Goal: Find specific page/section: Find specific page/section

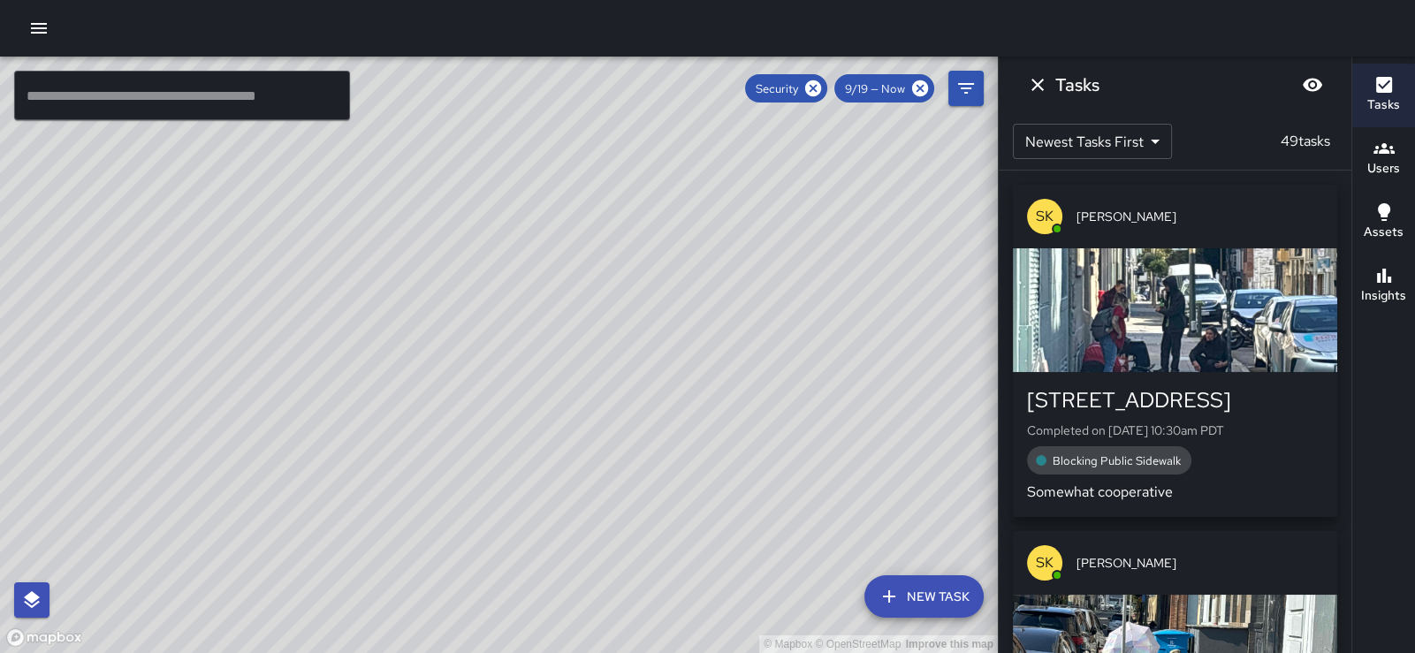
scroll to position [436, 0]
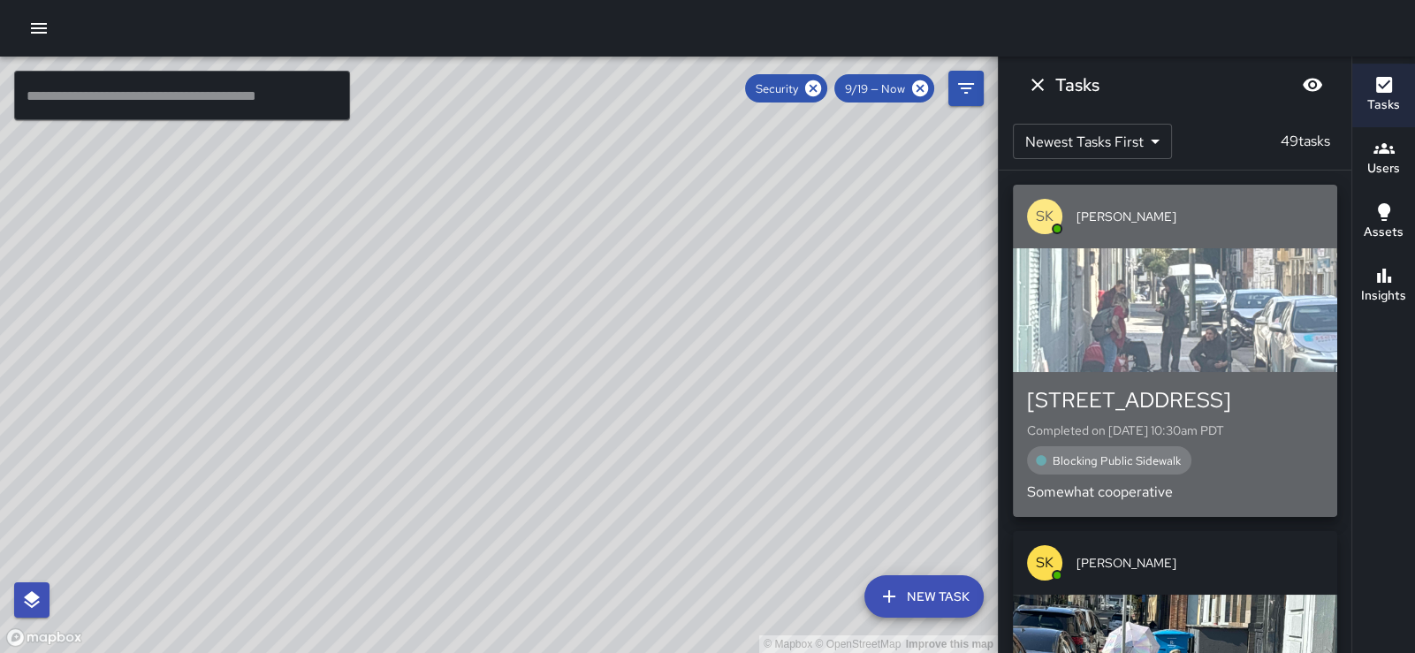
click at [1226, 309] on div "button" at bounding box center [1175, 310] width 324 height 124
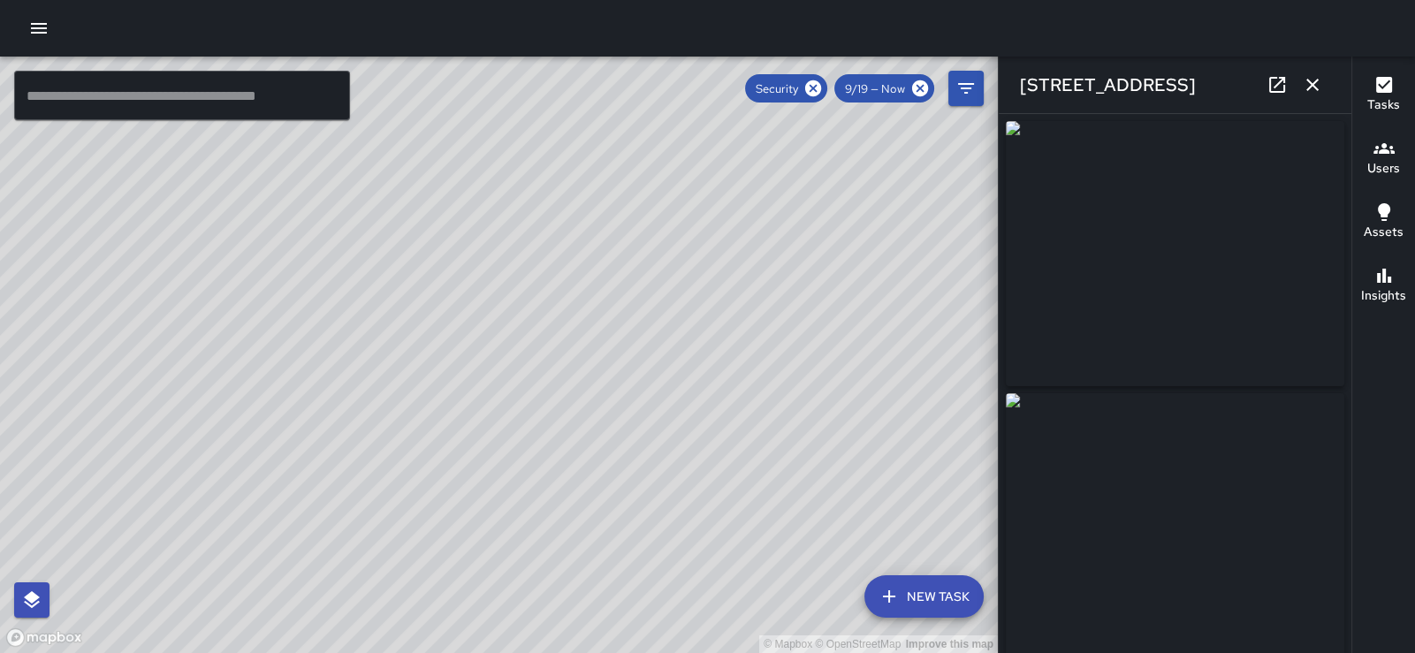
type input "**********"
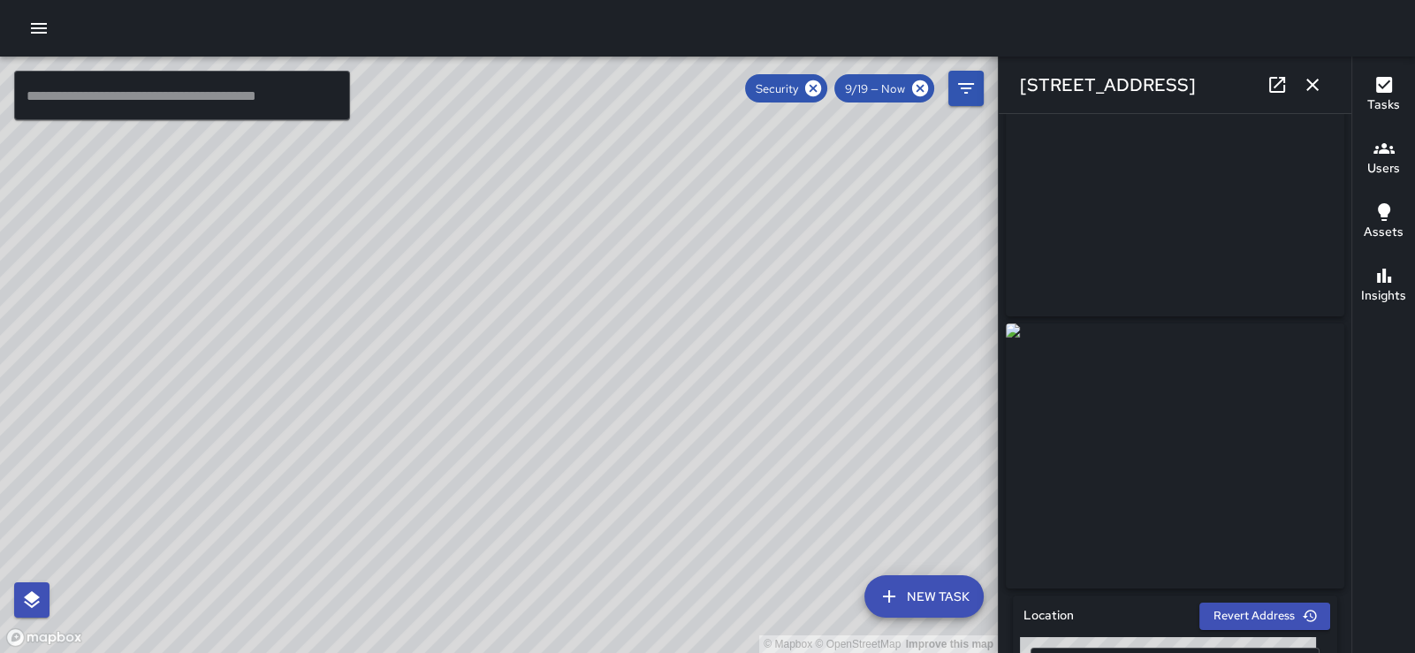
scroll to position [32, 0]
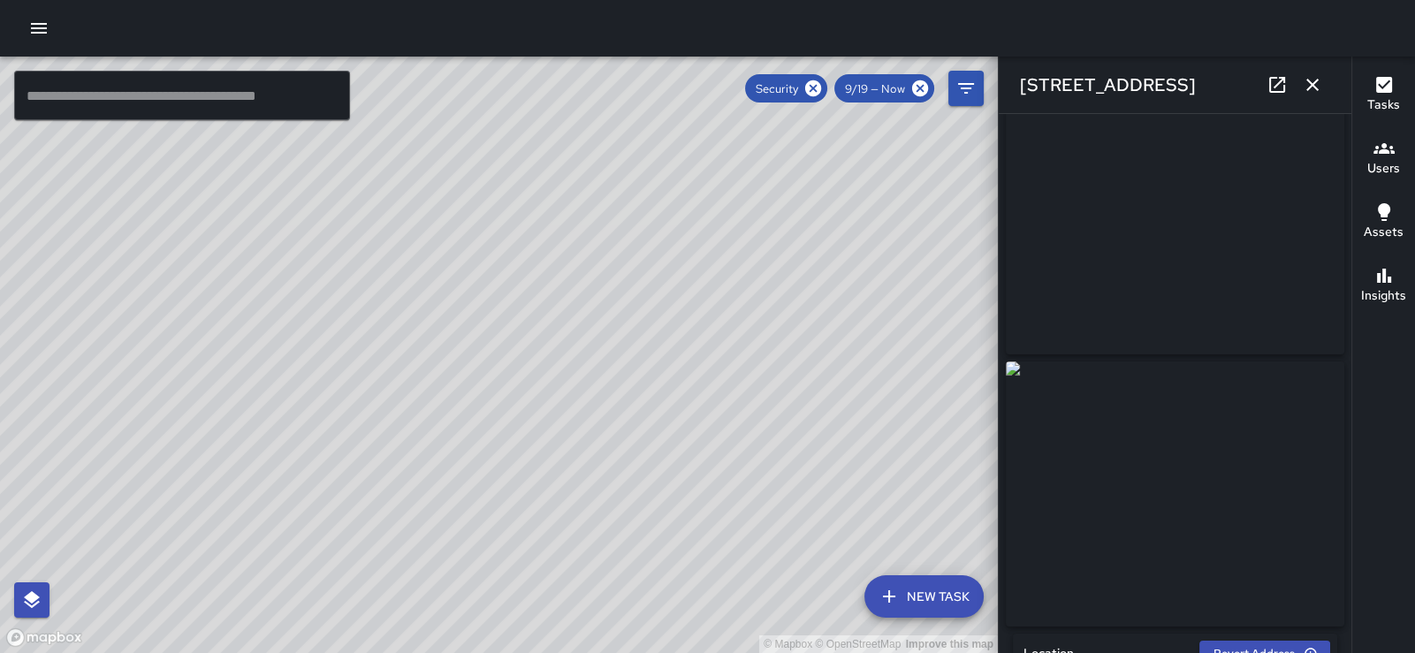
drag, startPoint x: 796, startPoint y: 415, endPoint x: 619, endPoint y: 393, distance: 178.1
click at [619, 393] on div "© Mapbox © OpenStreetMap Improve this map" at bounding box center [499, 355] width 998 height 597
click at [1398, 158] on div "Users" at bounding box center [1383, 158] width 33 height 41
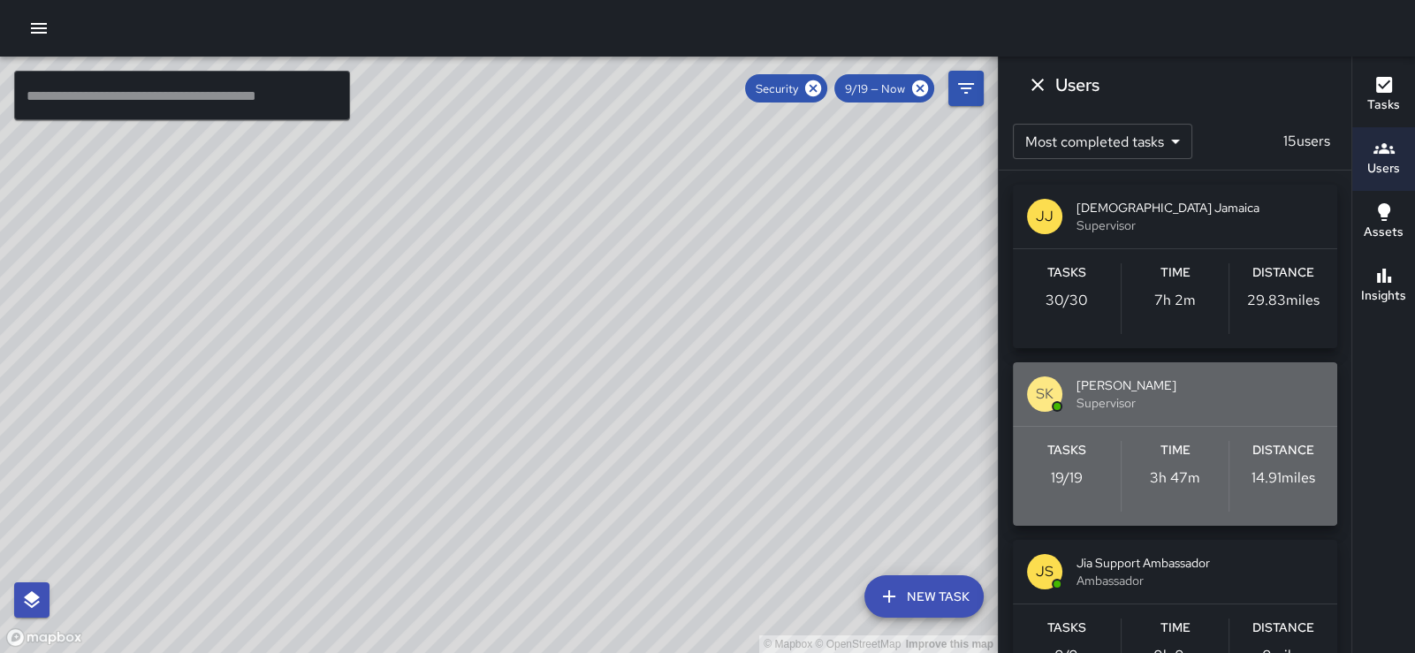
click at [1215, 389] on span "[PERSON_NAME]" at bounding box center [1200, 386] width 247 height 18
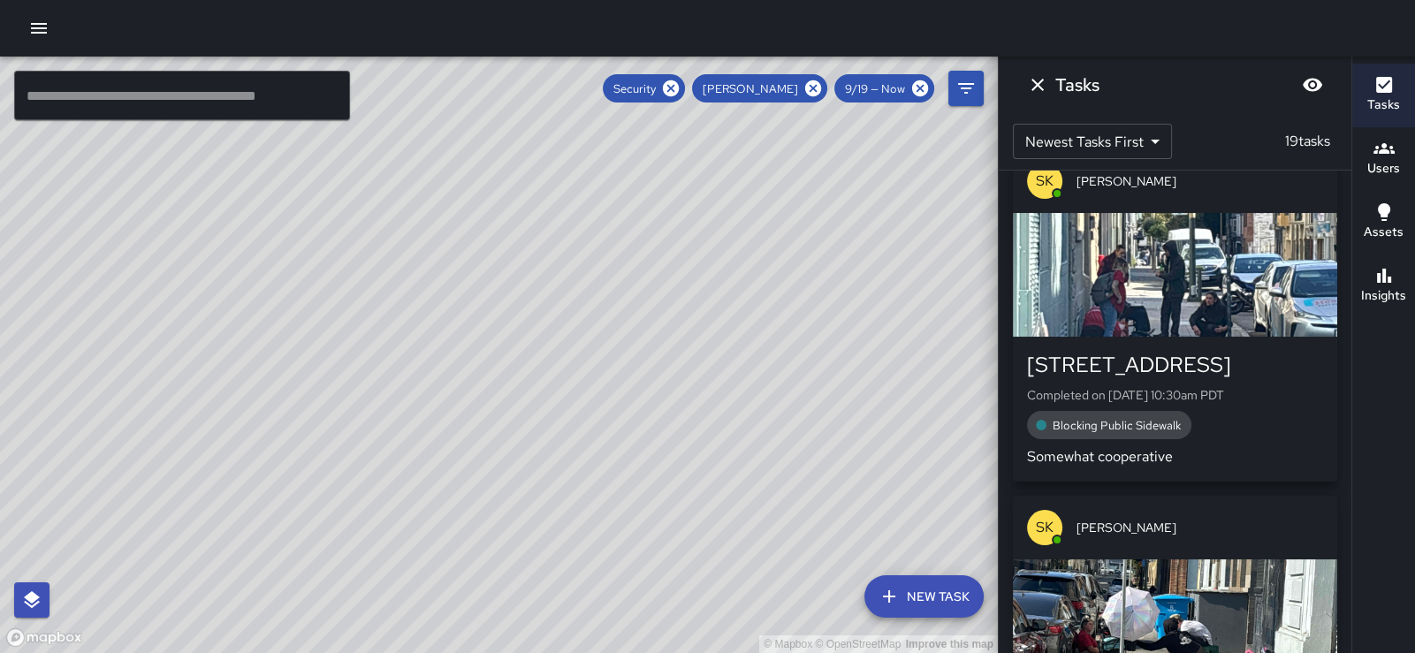
scroll to position [458, 0]
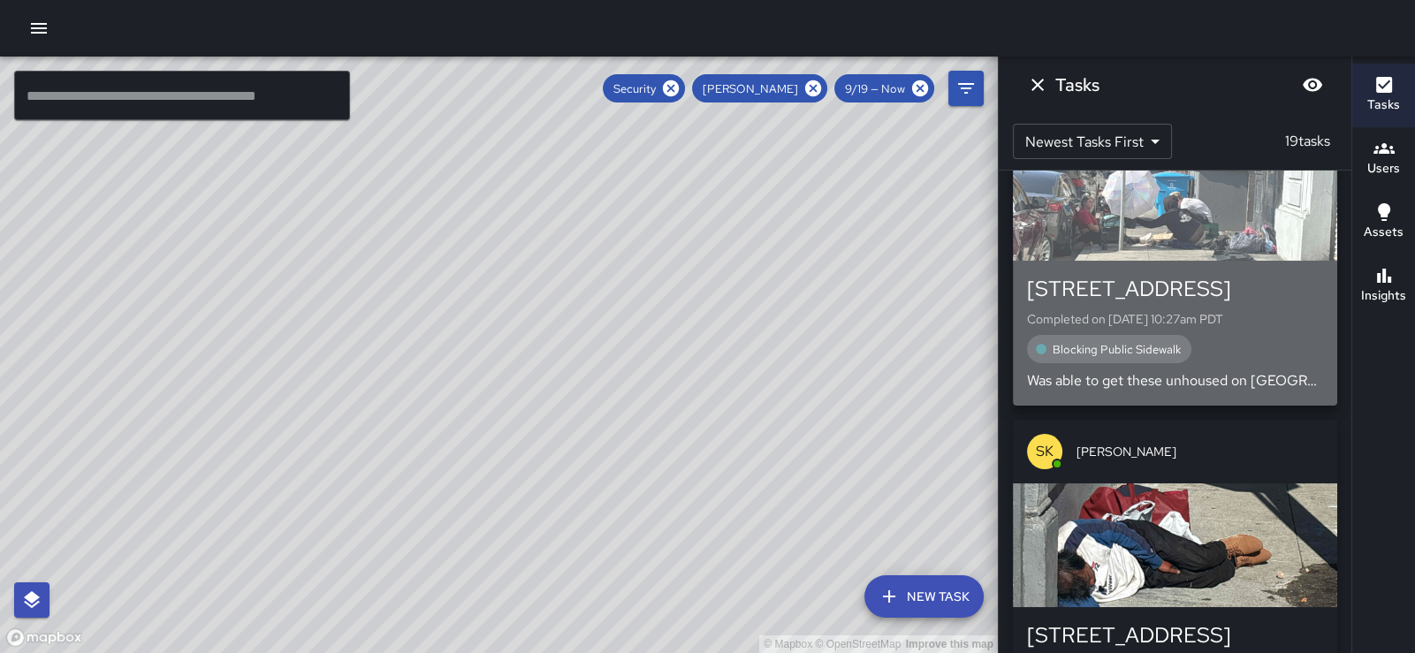
click at [1182, 234] on div "button" at bounding box center [1175, 199] width 324 height 124
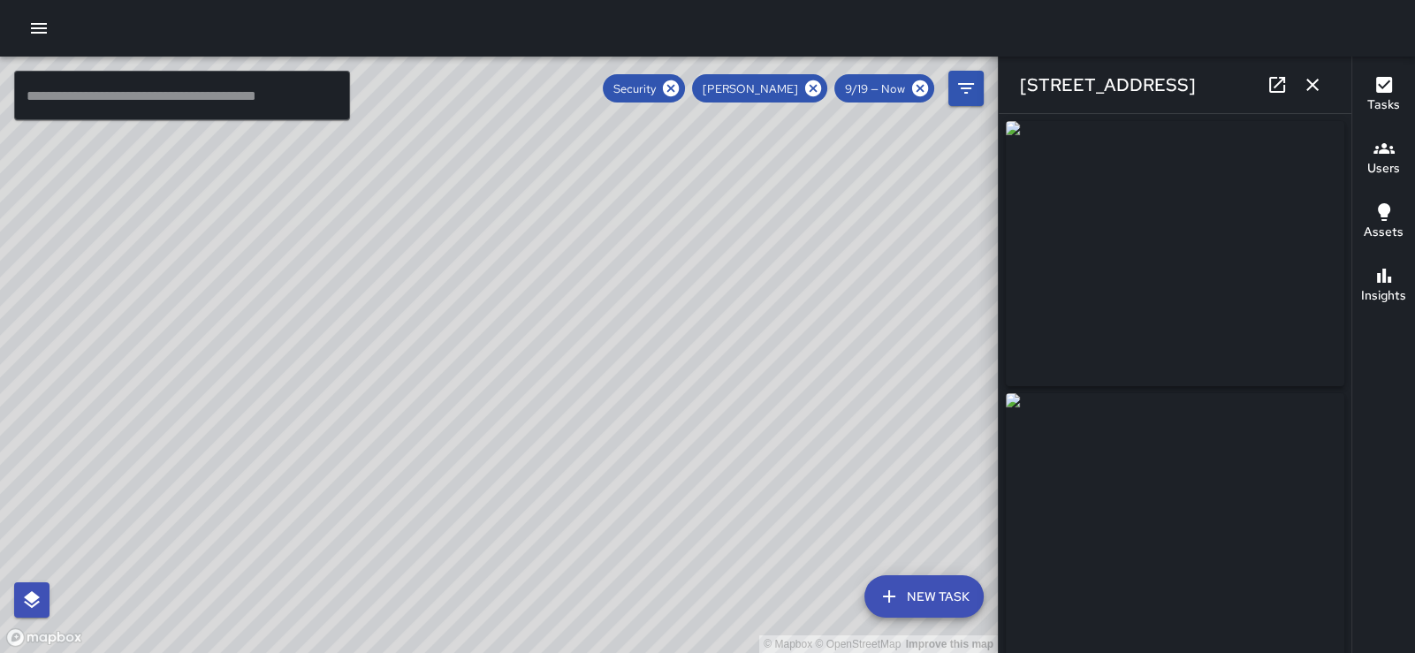
type input "**********"
drag, startPoint x: 915, startPoint y: 381, endPoint x: 454, endPoint y: 334, distance: 462.9
click at [454, 334] on div "© Mapbox © OpenStreetMap Improve this map" at bounding box center [499, 355] width 998 height 597
drag, startPoint x: 454, startPoint y: 334, endPoint x: 208, endPoint y: 349, distance: 247.1
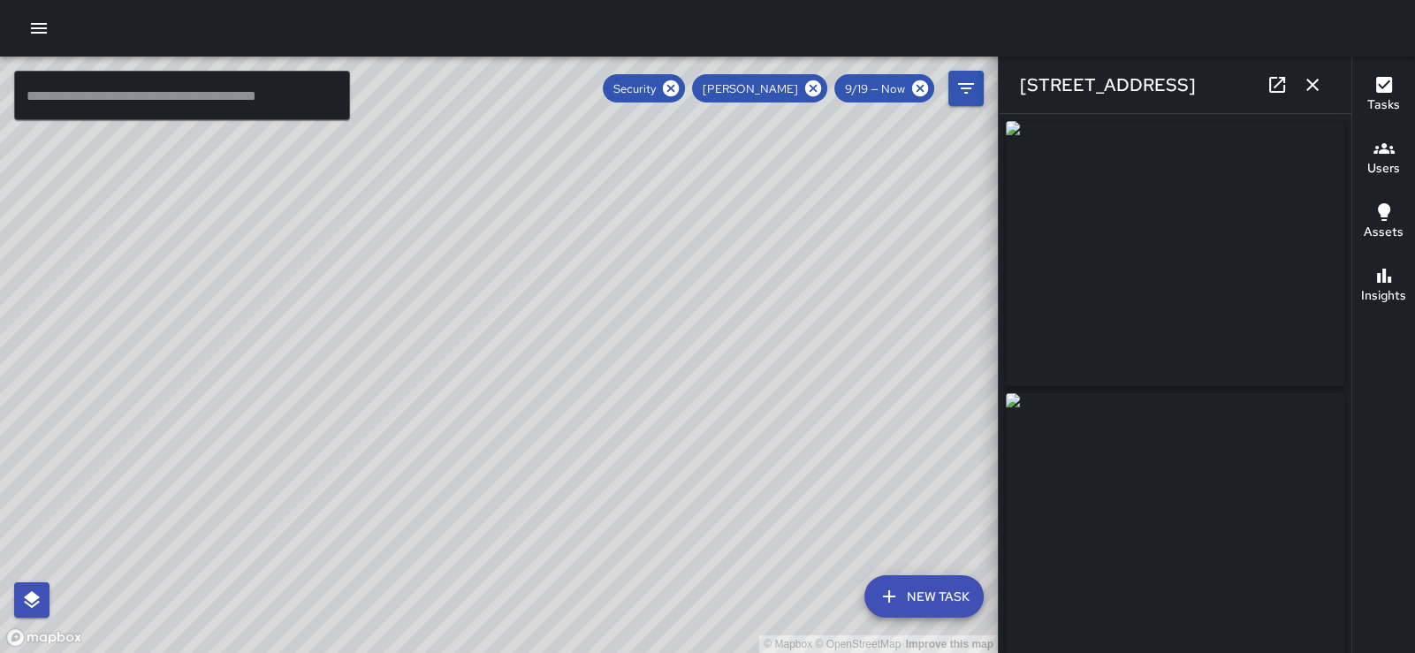
click at [208, 349] on div "© Mapbox © OpenStreetMap Improve this map" at bounding box center [499, 355] width 998 height 597
drag, startPoint x: 206, startPoint y: 379, endPoint x: 117, endPoint y: 268, distance: 142.7
click at [117, 268] on div "© Mapbox © OpenStreetMap Improve this map" at bounding box center [499, 355] width 998 height 597
click at [1308, 84] on icon "button" at bounding box center [1312, 85] width 12 height 12
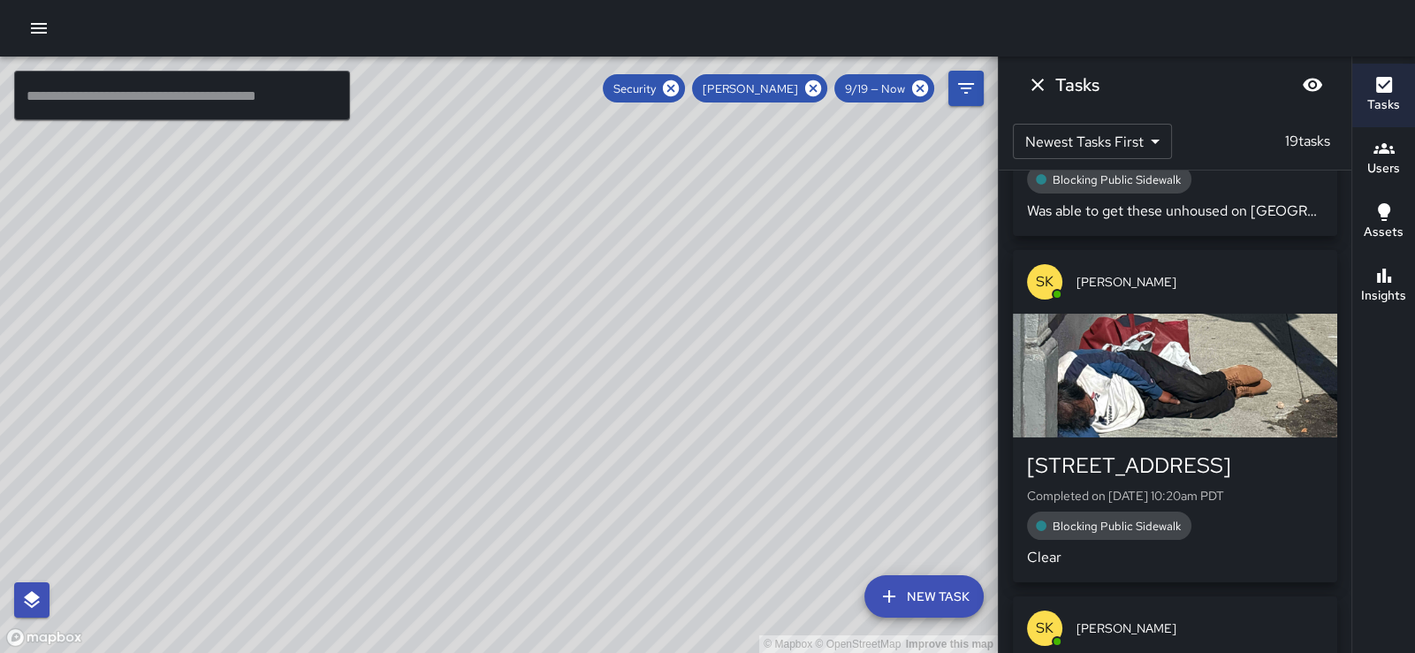
scroll to position [635, 0]
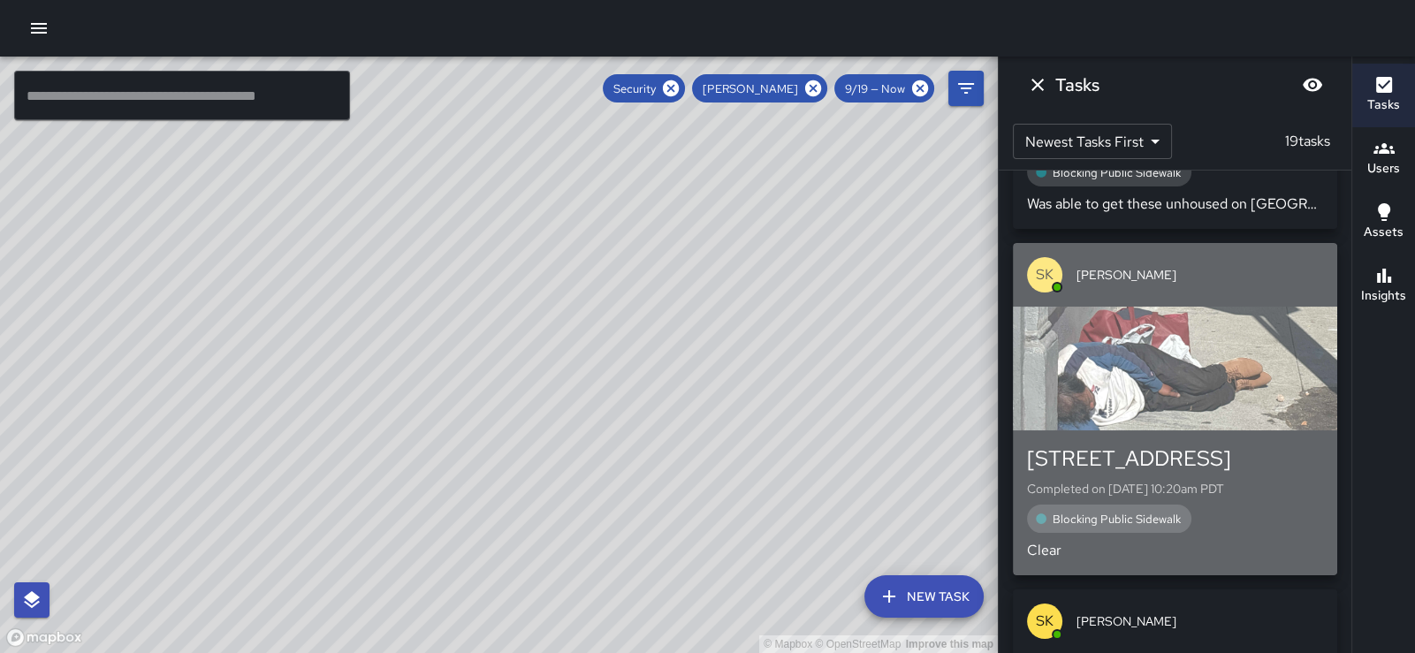
click at [1207, 411] on div "button" at bounding box center [1175, 369] width 324 height 124
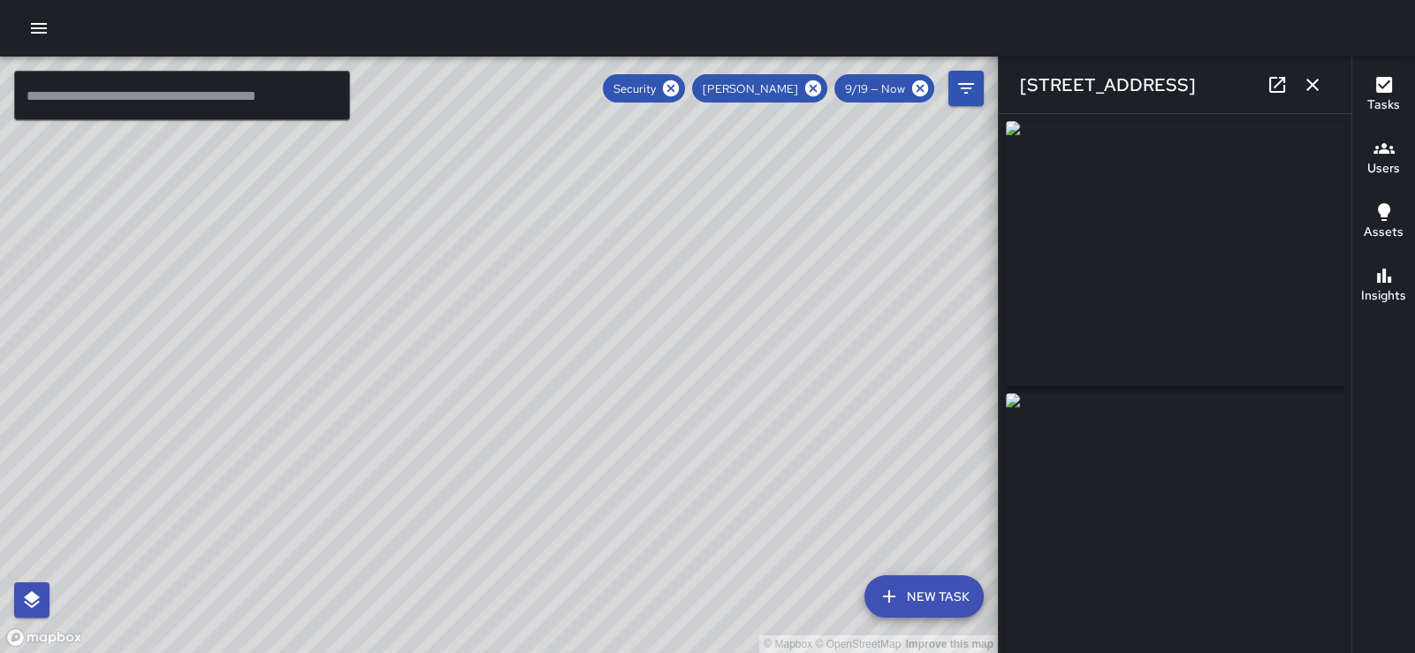
type input "**********"
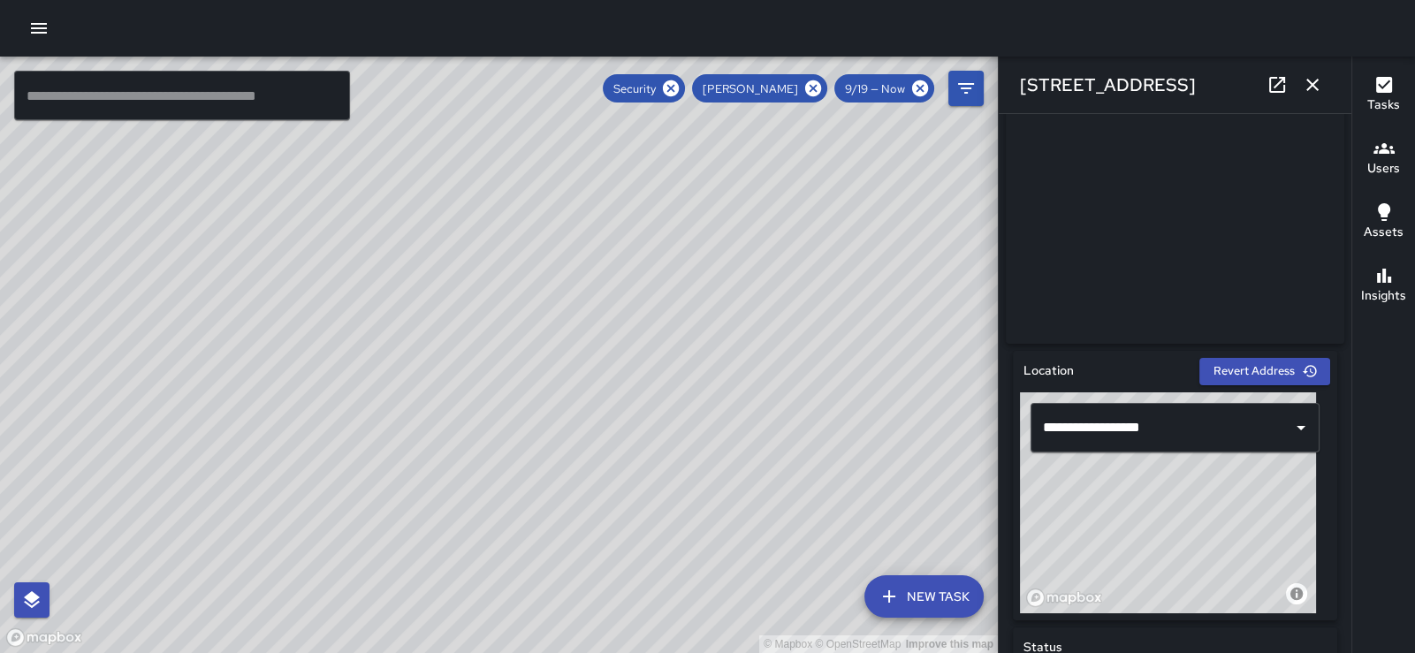
scroll to position [0, 0]
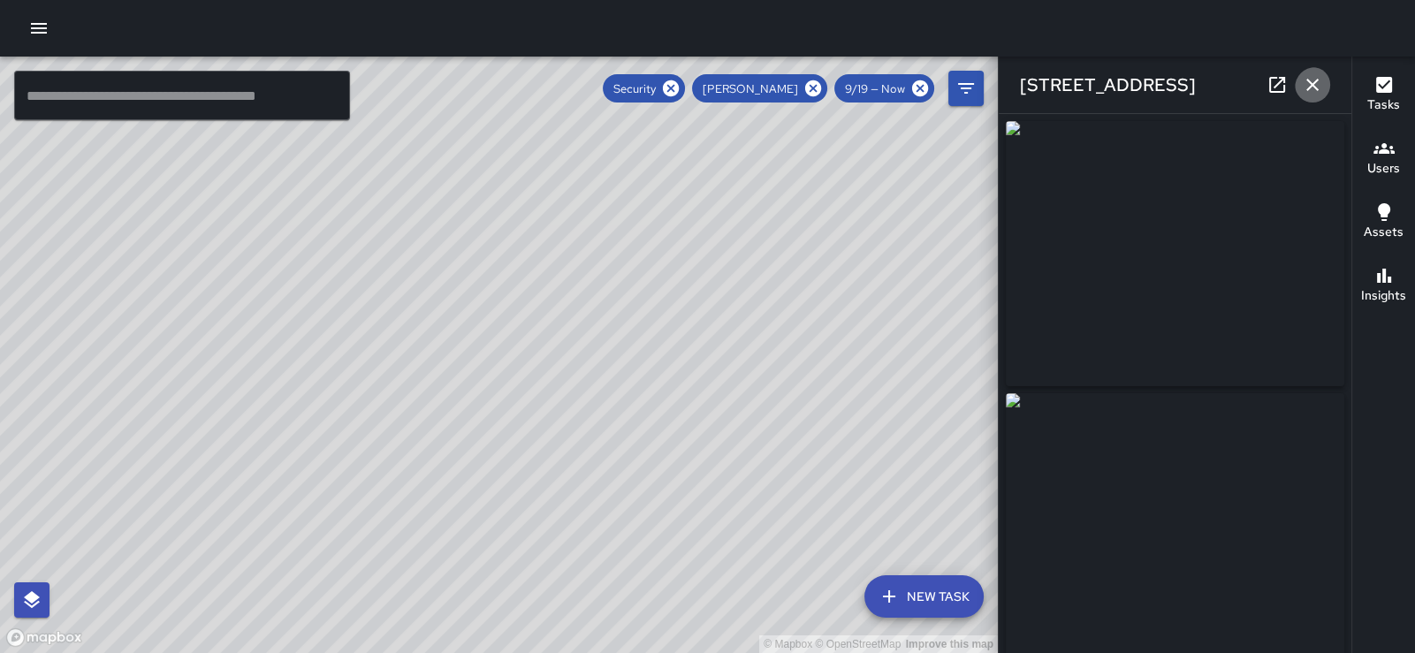
click at [1308, 83] on icon "button" at bounding box center [1312, 85] width 12 height 12
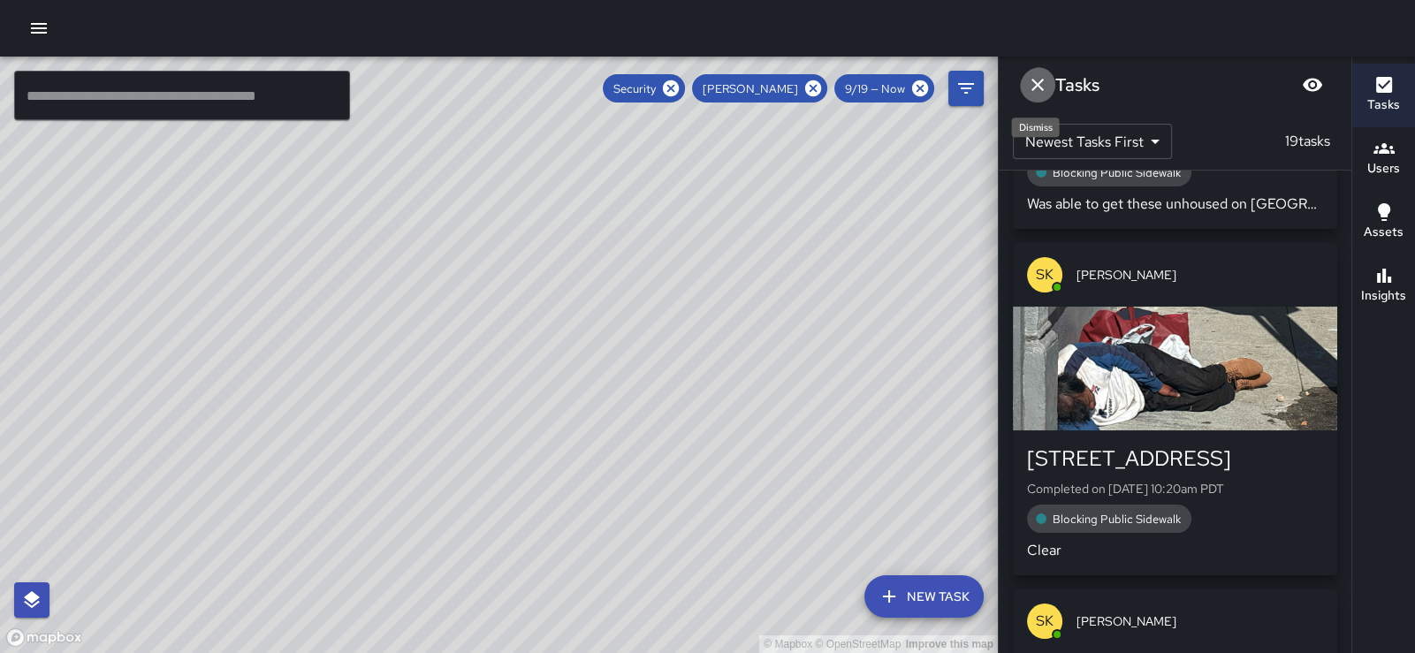
click at [1040, 92] on icon "Dismiss" at bounding box center [1037, 84] width 21 height 21
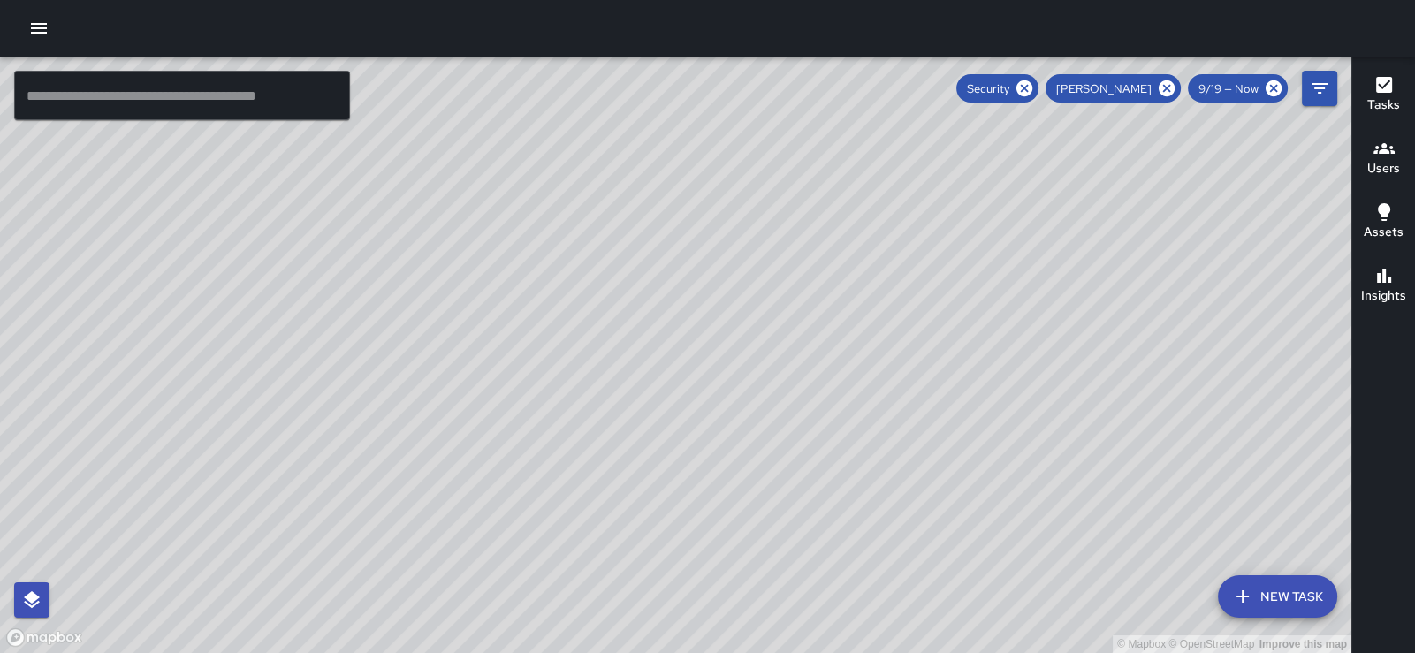
scroll to position [1724, 0]
